Goal: Find specific page/section: Find specific page/section

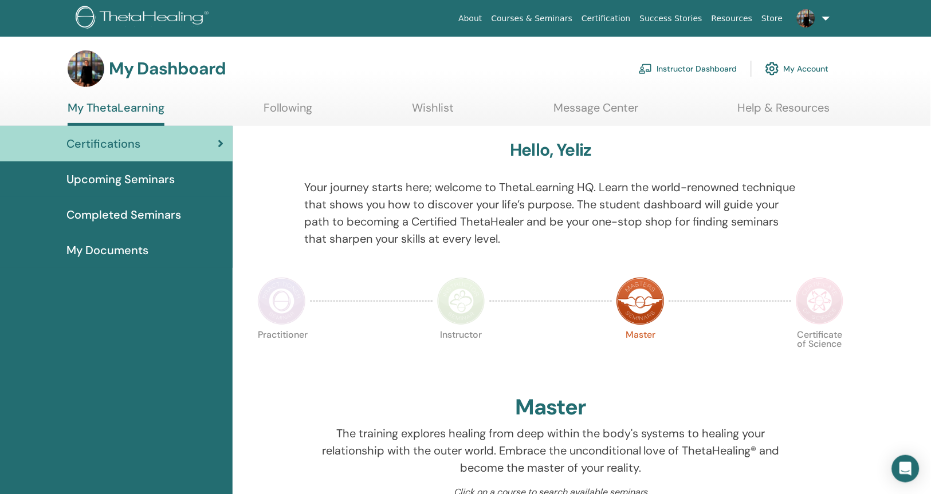
click at [151, 175] on span "Upcoming Seminars" at bounding box center [120, 179] width 108 height 17
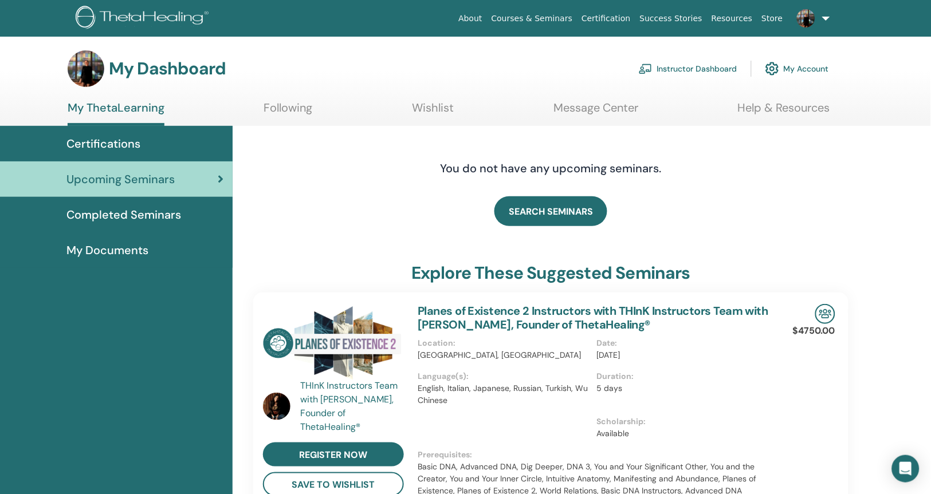
click at [703, 67] on link "Instructor Dashboard" at bounding box center [688, 68] width 99 height 25
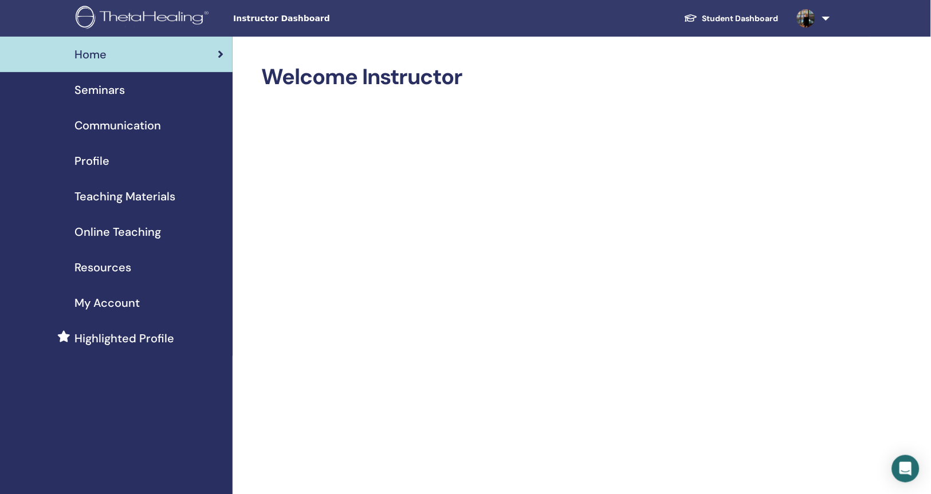
click at [108, 83] on span "Seminars" at bounding box center [99, 89] width 50 height 17
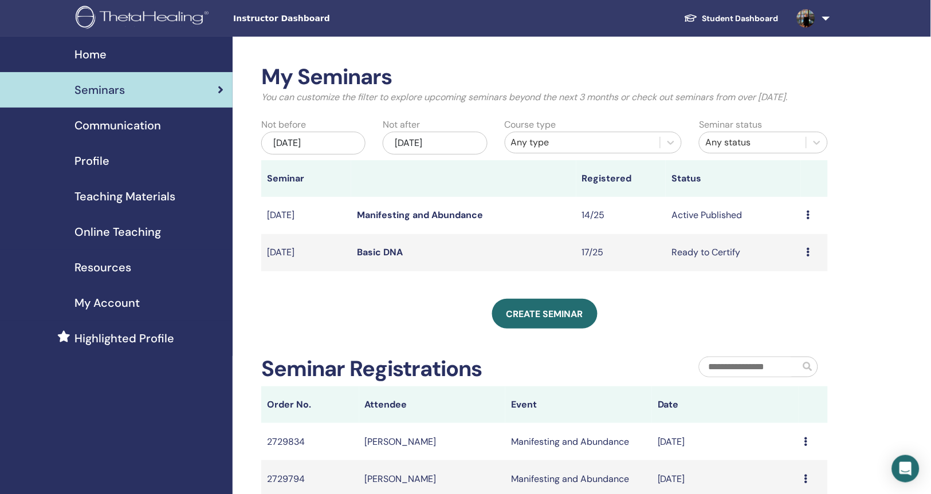
click at [147, 189] on span "Teaching Materials" at bounding box center [124, 196] width 101 height 17
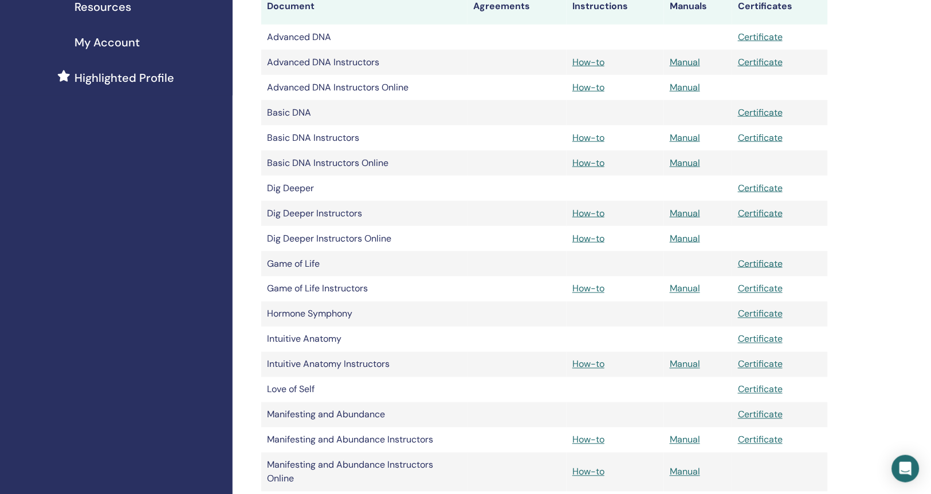
scroll to position [262, 0]
click at [688, 289] on link "Manual" at bounding box center [685, 288] width 30 height 12
